Goal: Information Seeking & Learning: Check status

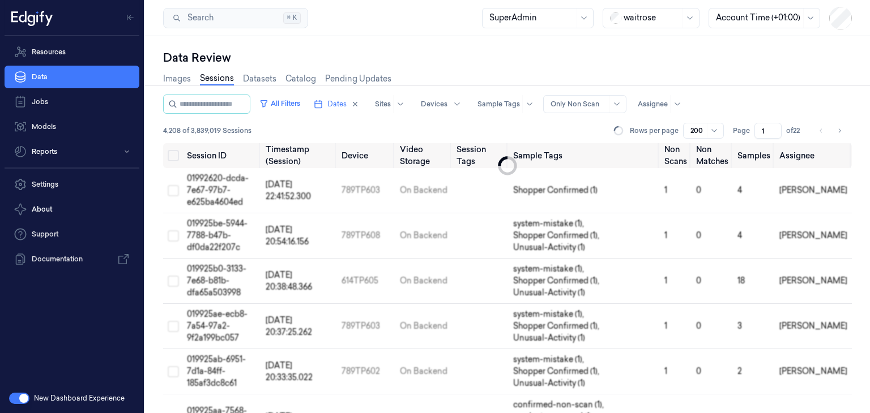
scroll to position [78, 0]
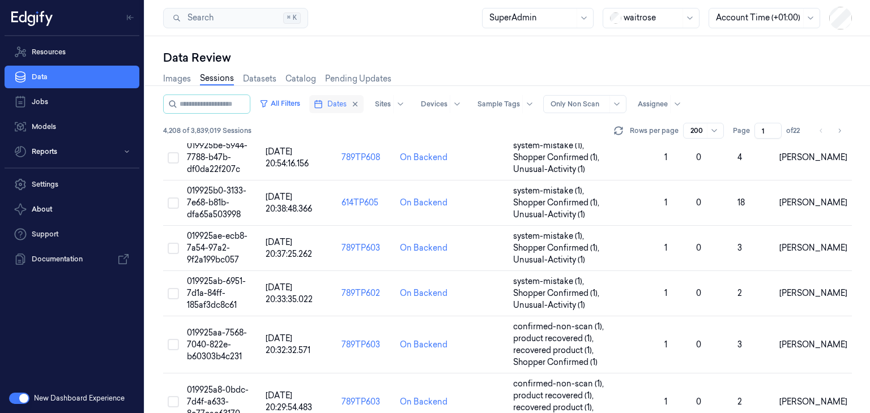
click at [323, 103] on icon "button" at bounding box center [318, 104] width 9 height 9
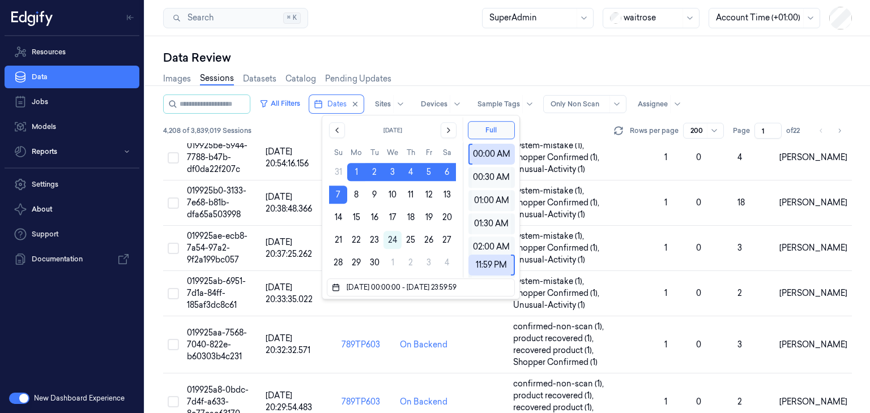
click at [747, 105] on div "All Filters Dates Sites Devices Sample Tags Alert Type Only Non Scan Assignee" at bounding box center [507, 104] width 689 height 19
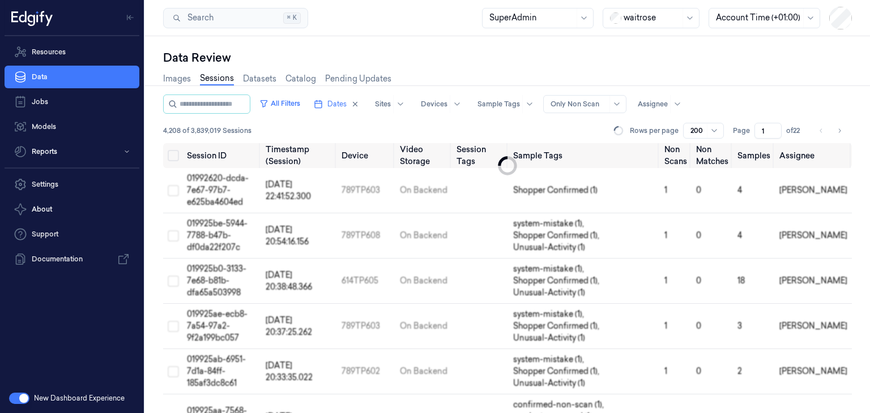
scroll to position [78, 0]
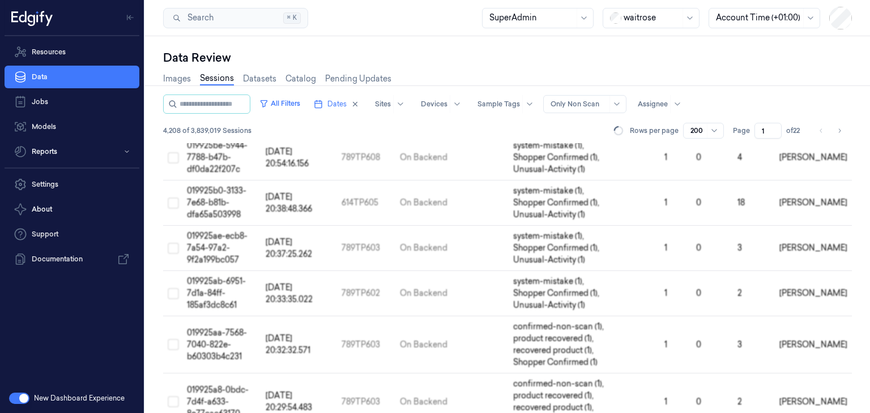
click at [439, 56] on div "Data Review" at bounding box center [507, 58] width 689 height 16
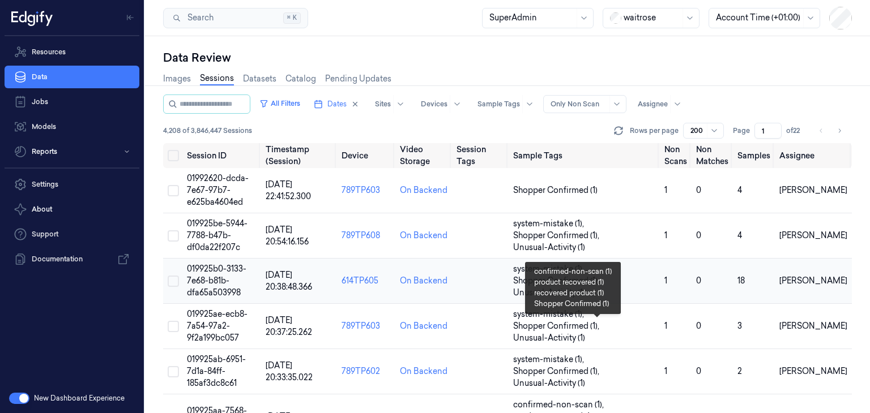
scroll to position [78, 0]
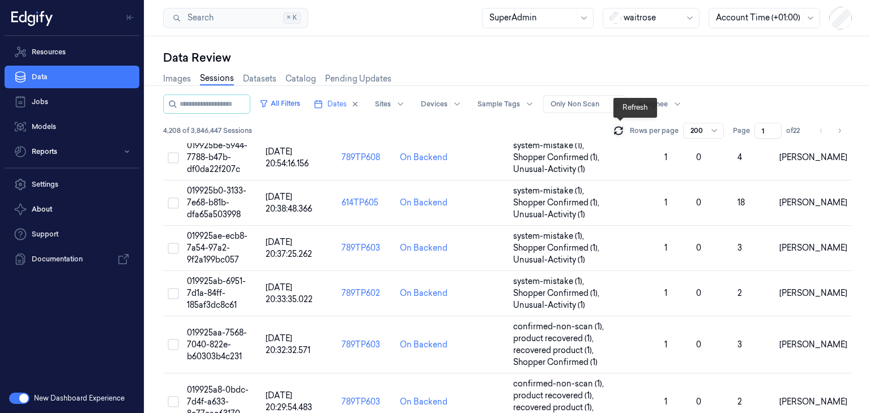
click at [616, 134] on icon at bounding box center [618, 132] width 7 height 3
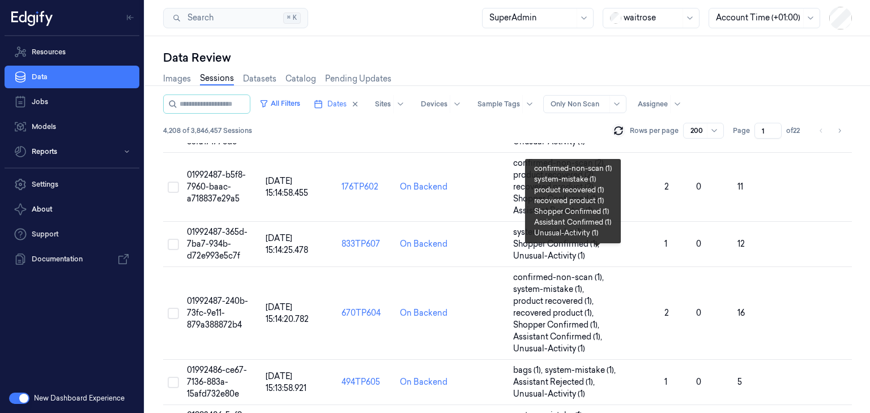
scroll to position [10349, 0]
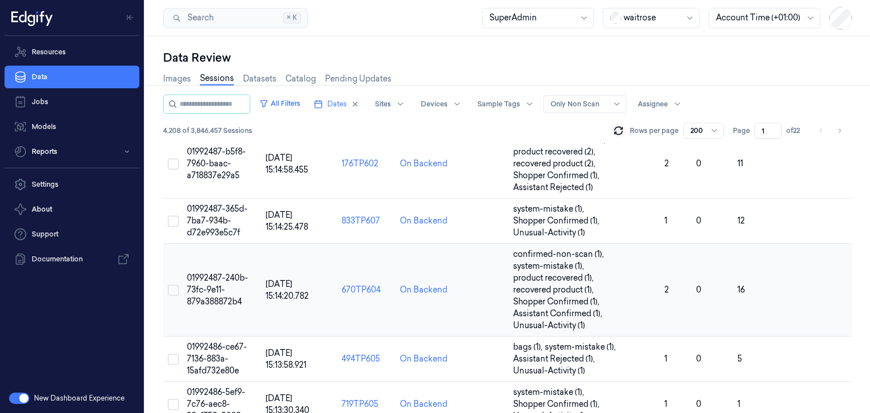
click at [203, 279] on span "01992487-240b-73fc-9e11-879a388872b4" at bounding box center [217, 290] width 61 height 34
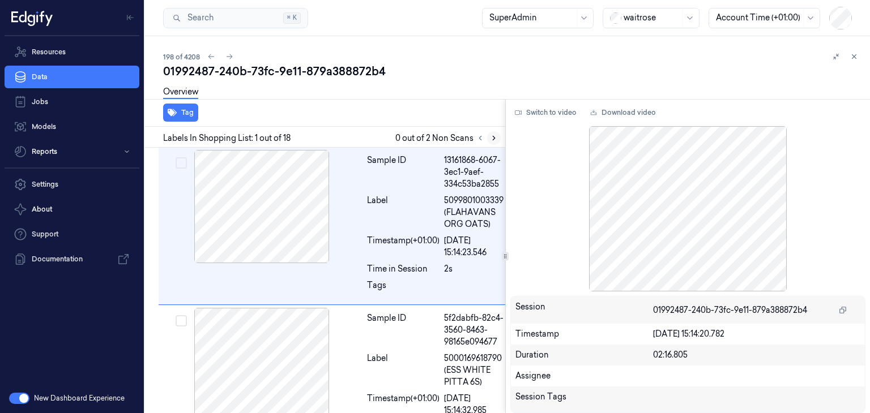
click at [494, 137] on icon at bounding box center [494, 138] width 2 height 4
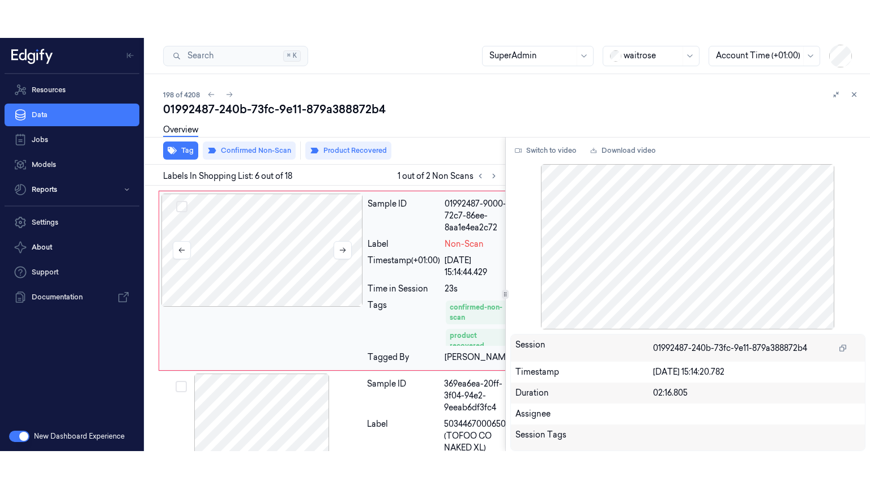
scroll to position [793, 0]
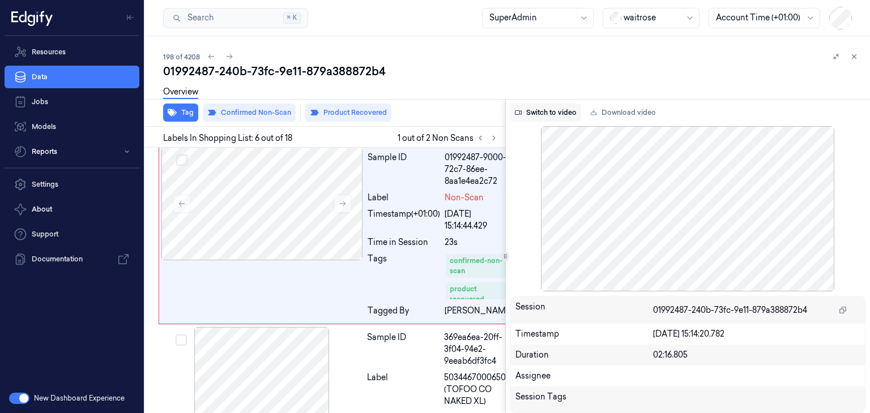
click at [554, 116] on button "Switch to video" at bounding box center [545, 113] width 71 height 18
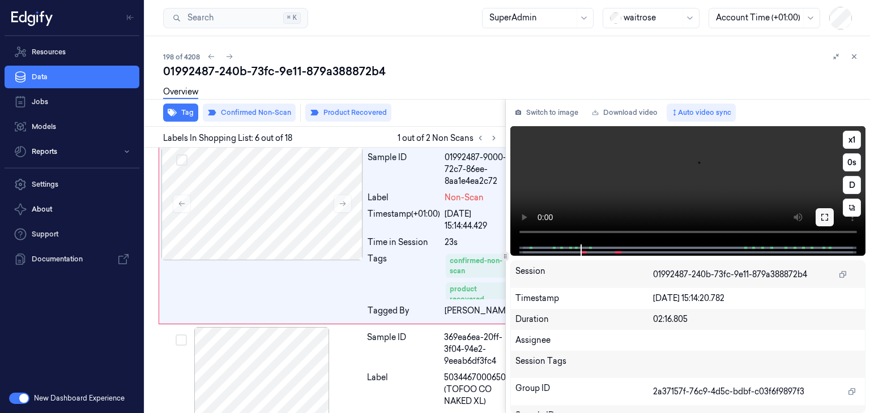
click at [820, 220] on icon at bounding box center [824, 217] width 9 height 9
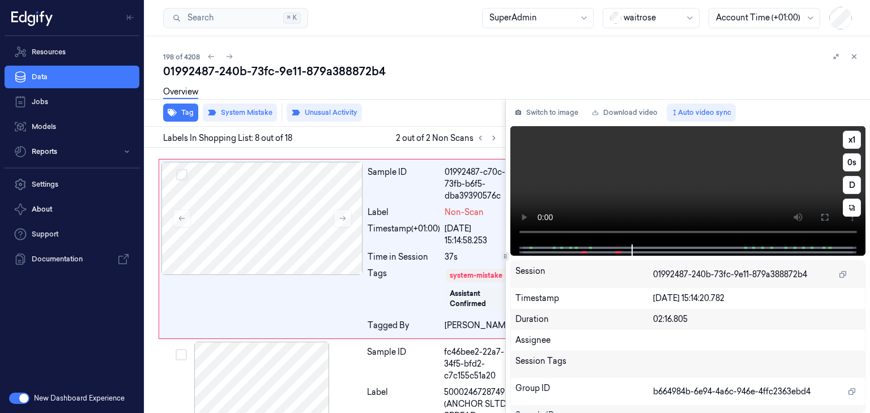
scroll to position [1154, 0]
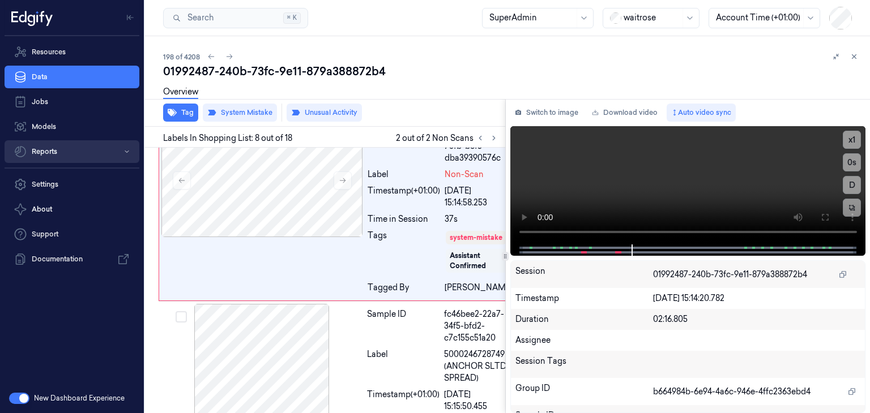
click at [49, 152] on button "Reports" at bounding box center [72, 151] width 135 height 23
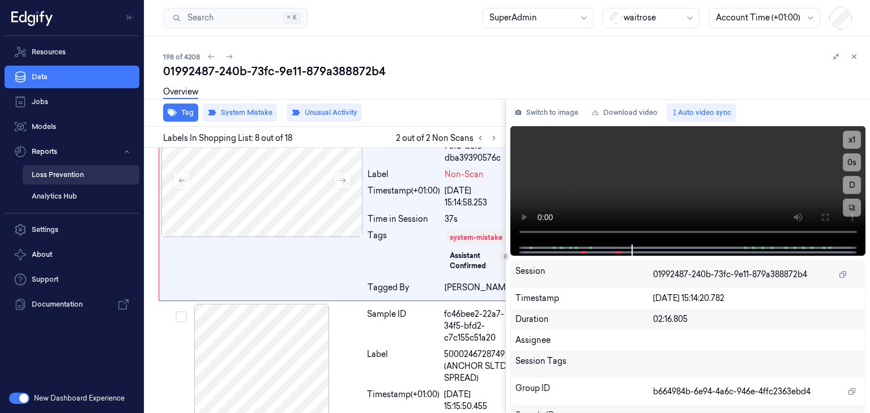
click at [93, 176] on link "Loss Prevention" at bounding box center [81, 174] width 117 height 19
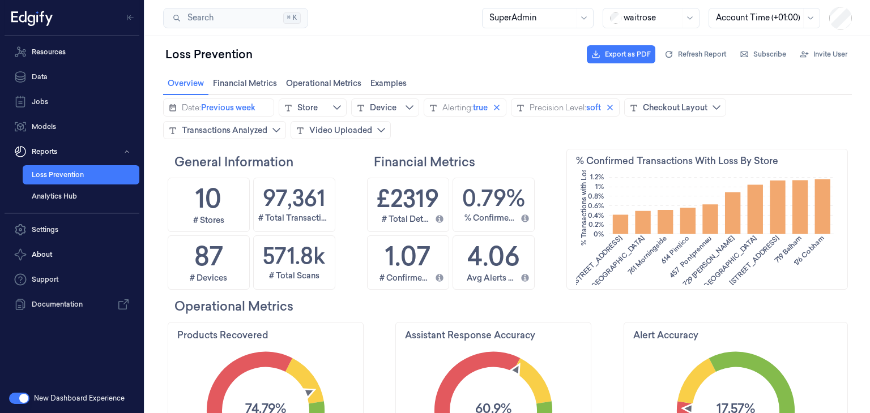
click at [601, 136] on div "Date: Previous week Store Device Alerting: true Precision Level: soft Checkout …" at bounding box center [507, 119] width 689 height 41
click at [63, 178] on link "Loss Prevention" at bounding box center [81, 174] width 117 height 19
click at [70, 76] on link "Data" at bounding box center [72, 77] width 135 height 23
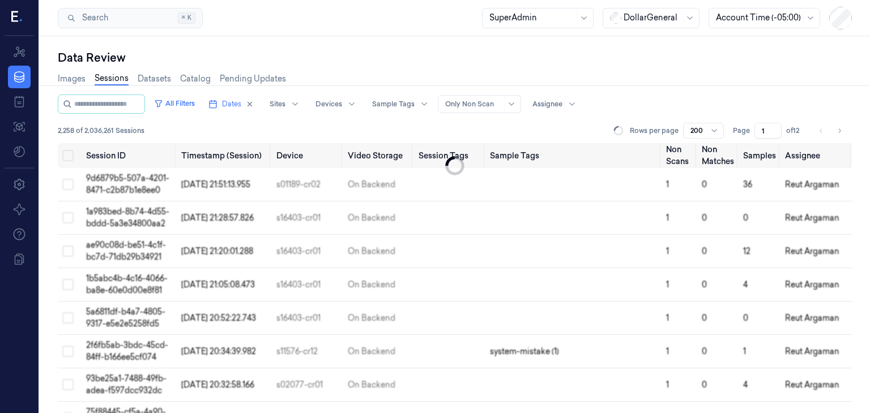
scroll to position [6411, 0]
